Goal: Transaction & Acquisition: Purchase product/service

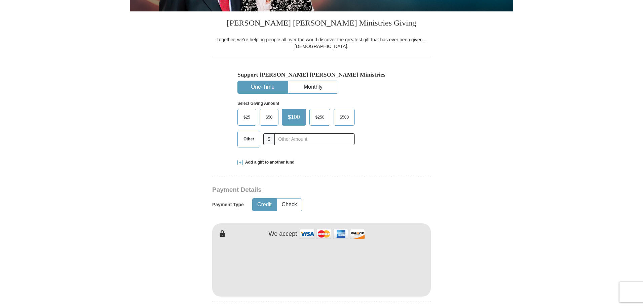
scroll to position [202, 0]
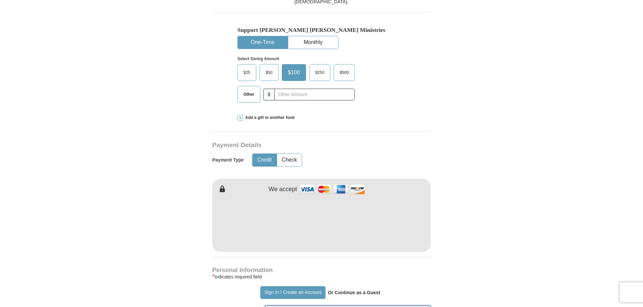
type input "David"
type input "Cash"
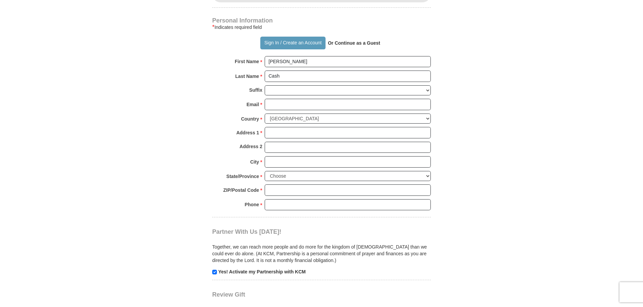
scroll to position [565, 0]
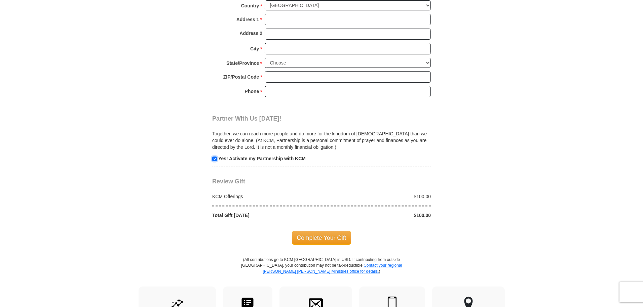
click at [214, 160] on input "checkbox" at bounding box center [214, 159] width 5 height 5
checkbox input "false"
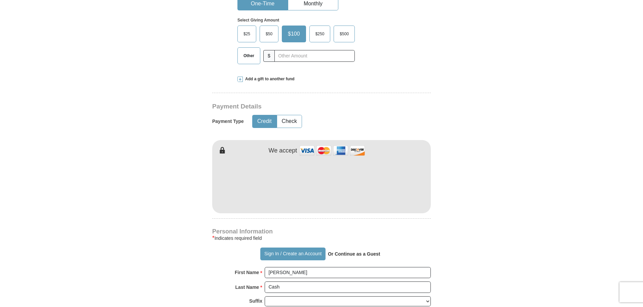
scroll to position [81, 0]
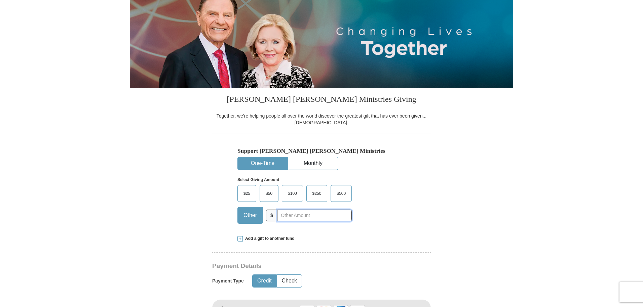
click at [286, 214] on input "text" at bounding box center [314, 216] width 75 height 12
type input "1.00"
click at [365, 212] on div "$25 $50 $100 $250 $500 $" at bounding box center [307, 207] width 140 height 44
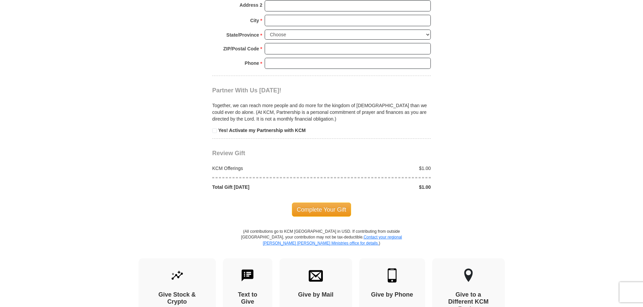
scroll to position [686, 0]
